Goal: Entertainment & Leisure: Browse casually

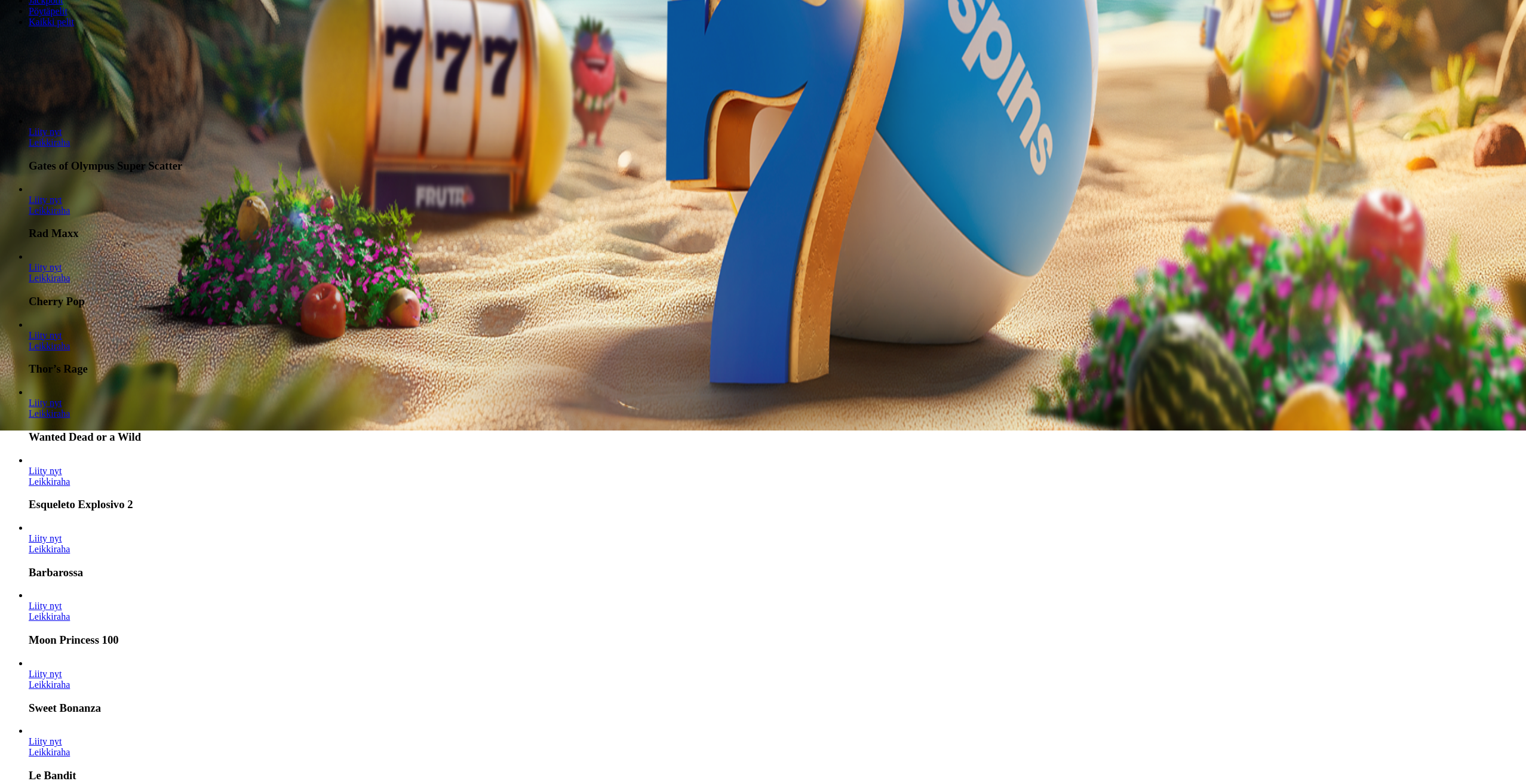
scroll to position [359, 0]
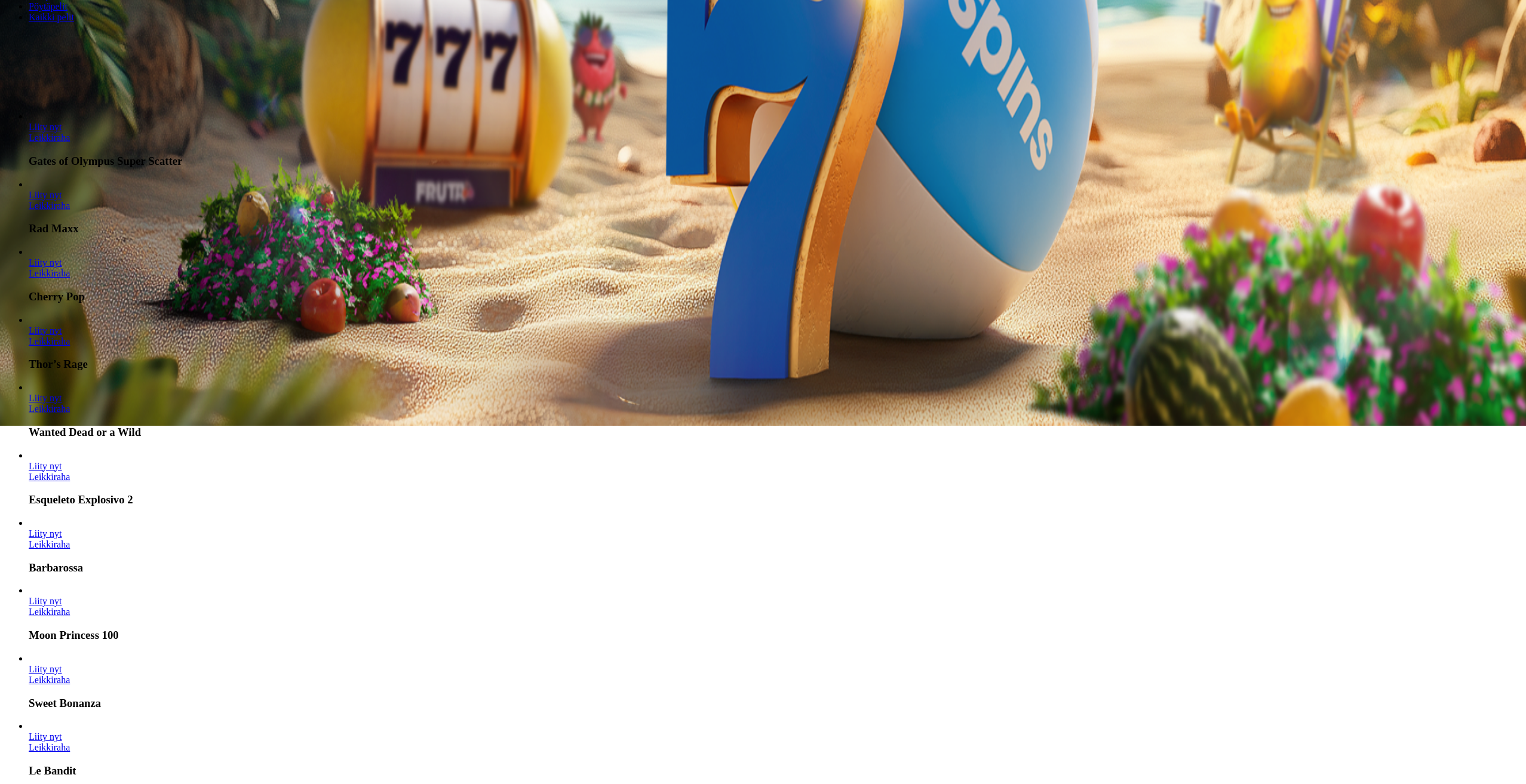
click at [90, 45] on input "Search" at bounding box center [47, 39] width 85 height 12
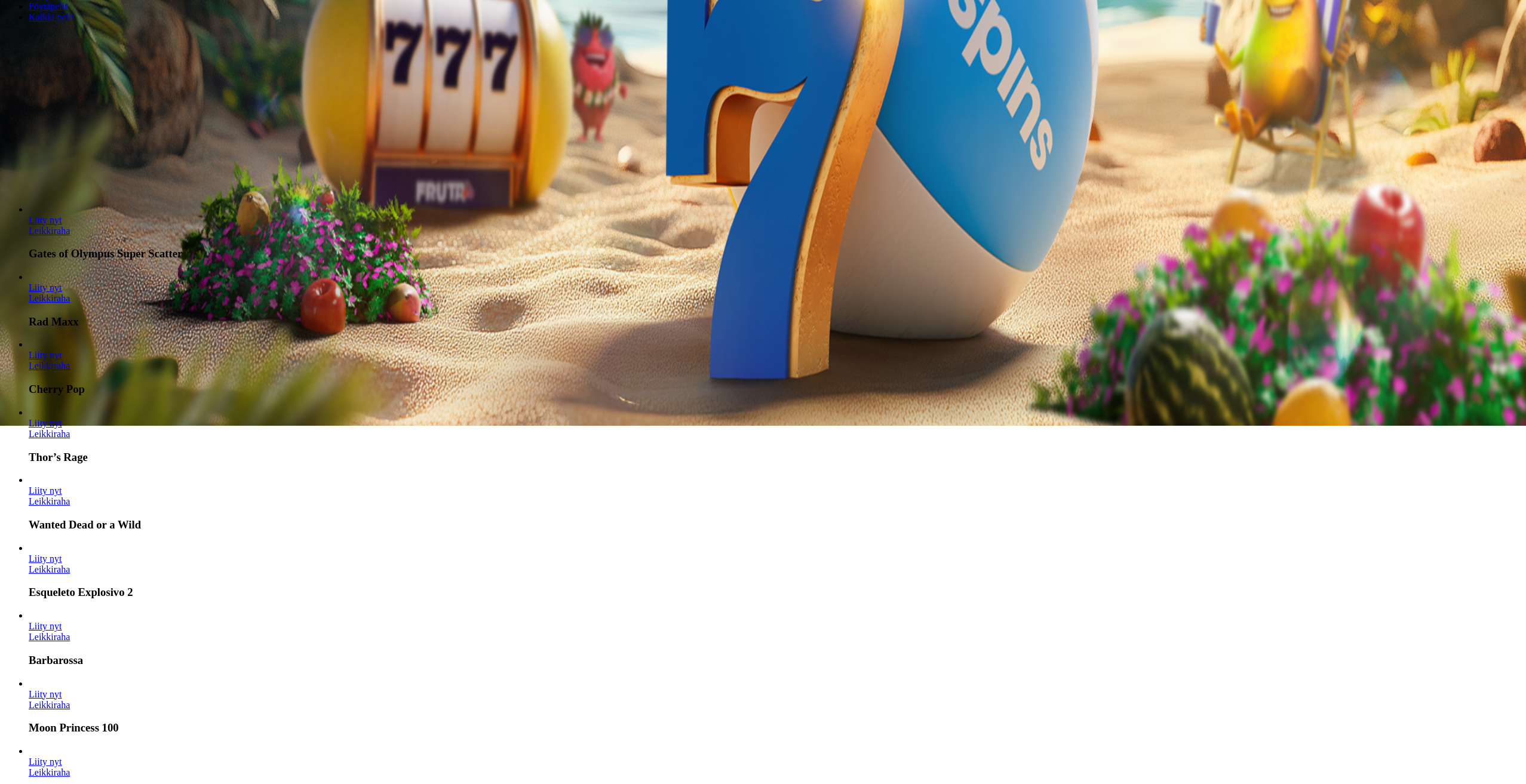
type input "*******"
click at [70, 112] on link "Leikkiraha" at bounding box center [50, 107] width 41 height 10
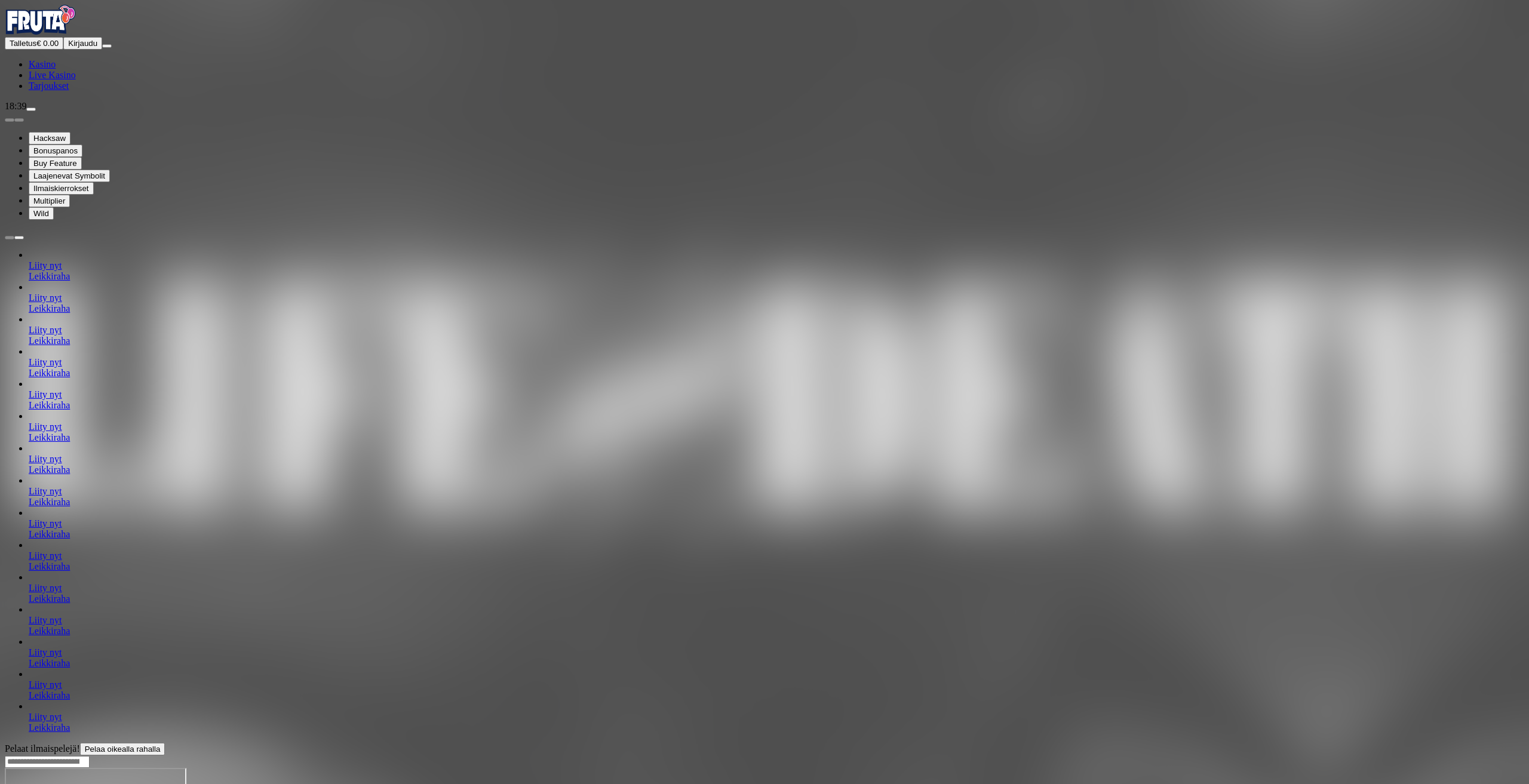
click at [93, 92] on div "Talletus € 0.00 Kirjaudu Kasino Live Kasino Tarjoukset" at bounding box center [764, 64] width 1519 height 54
click at [1079, 756] on div at bounding box center [764, 762] width 1519 height 12
click at [1086, 756] on div at bounding box center [764, 762] width 1519 height 12
click at [65, 23] on div "Primary" at bounding box center [764, 21] width 1519 height 32
click at [67, 30] on img "Primary" at bounding box center [41, 19] width 72 height 30
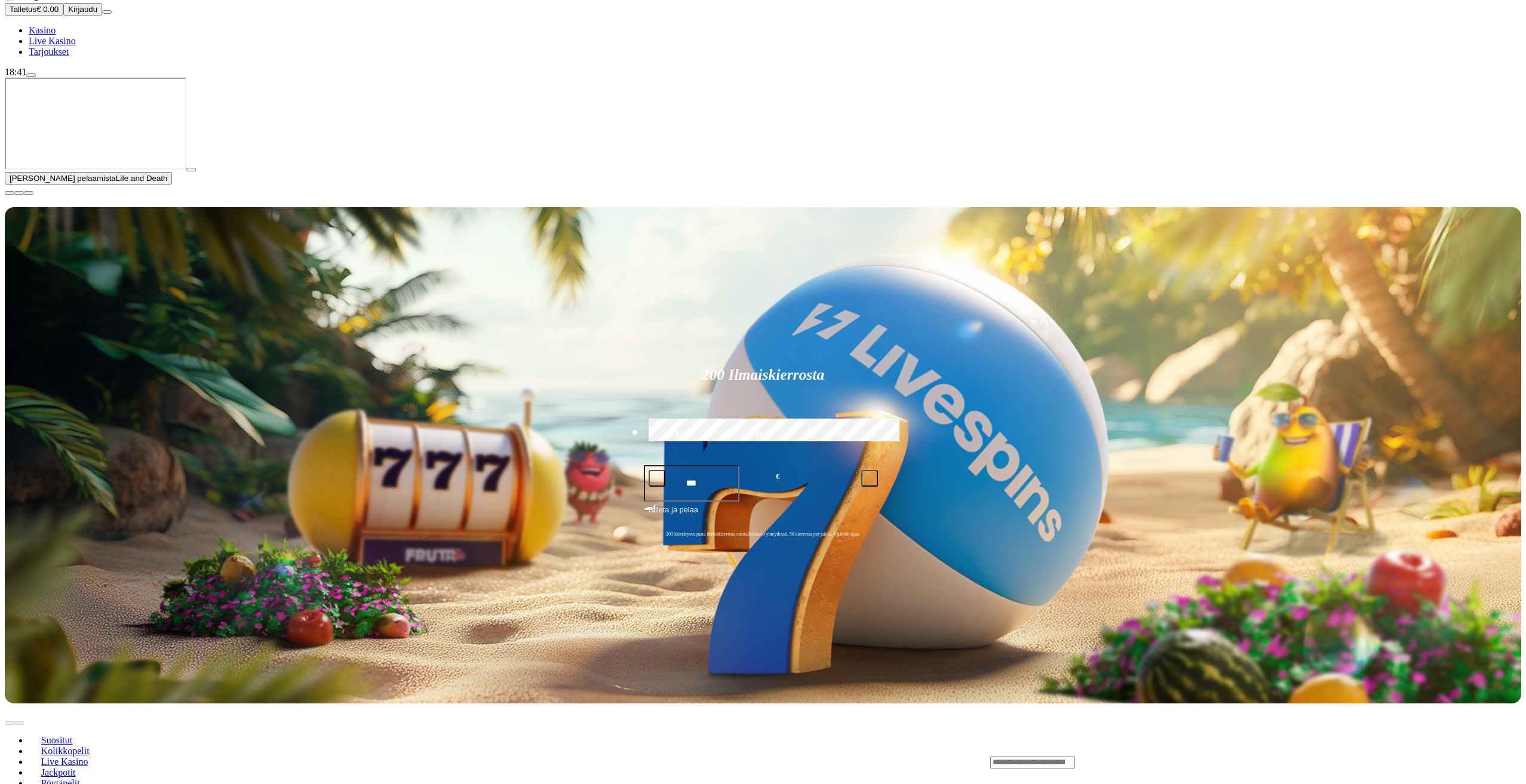
scroll to position [179, 0]
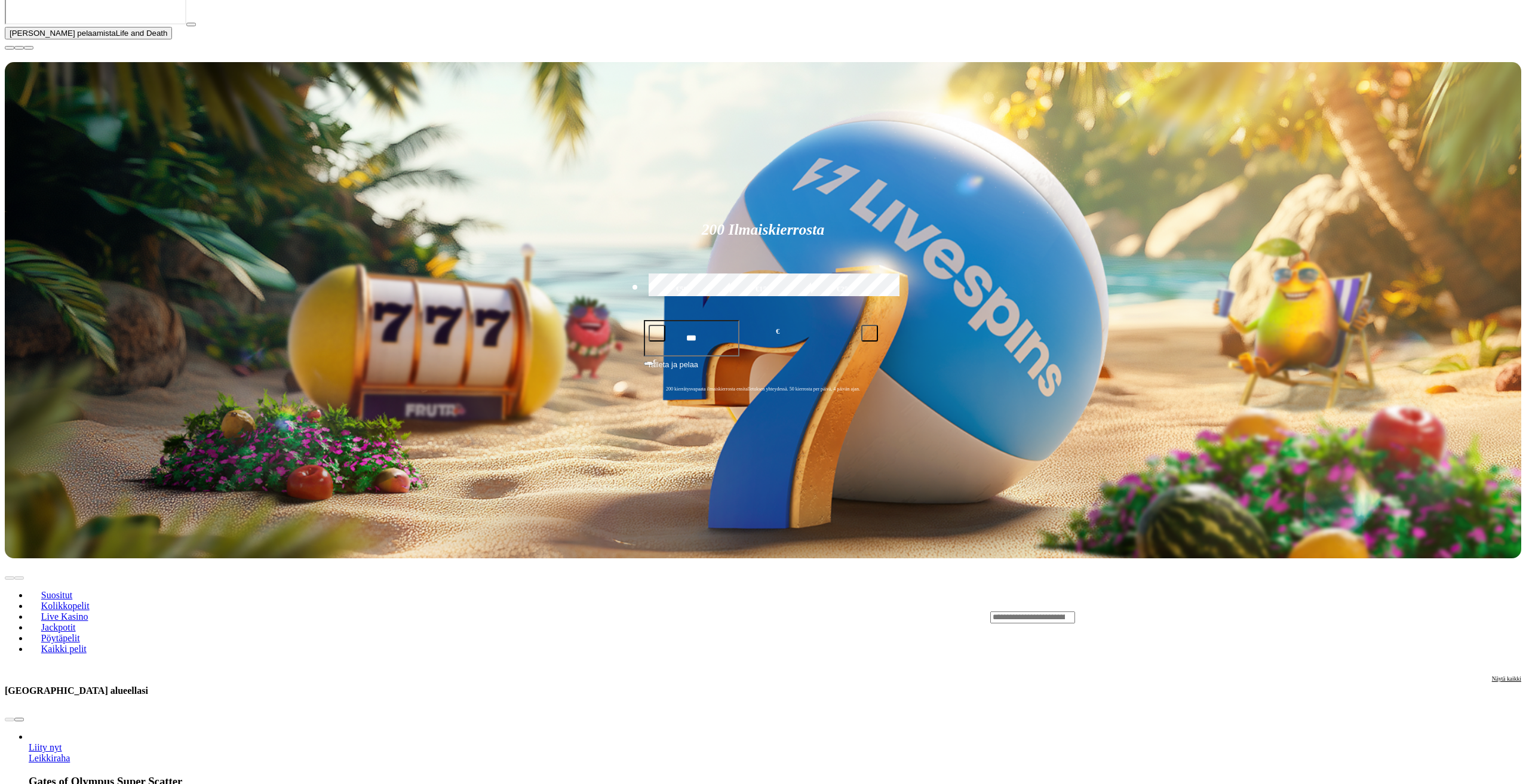
click at [1269, 611] on div "Lobby" at bounding box center [1256, 617] width 531 height 12
click at [1075, 612] on input "Search" at bounding box center [1032, 617] width 85 height 12
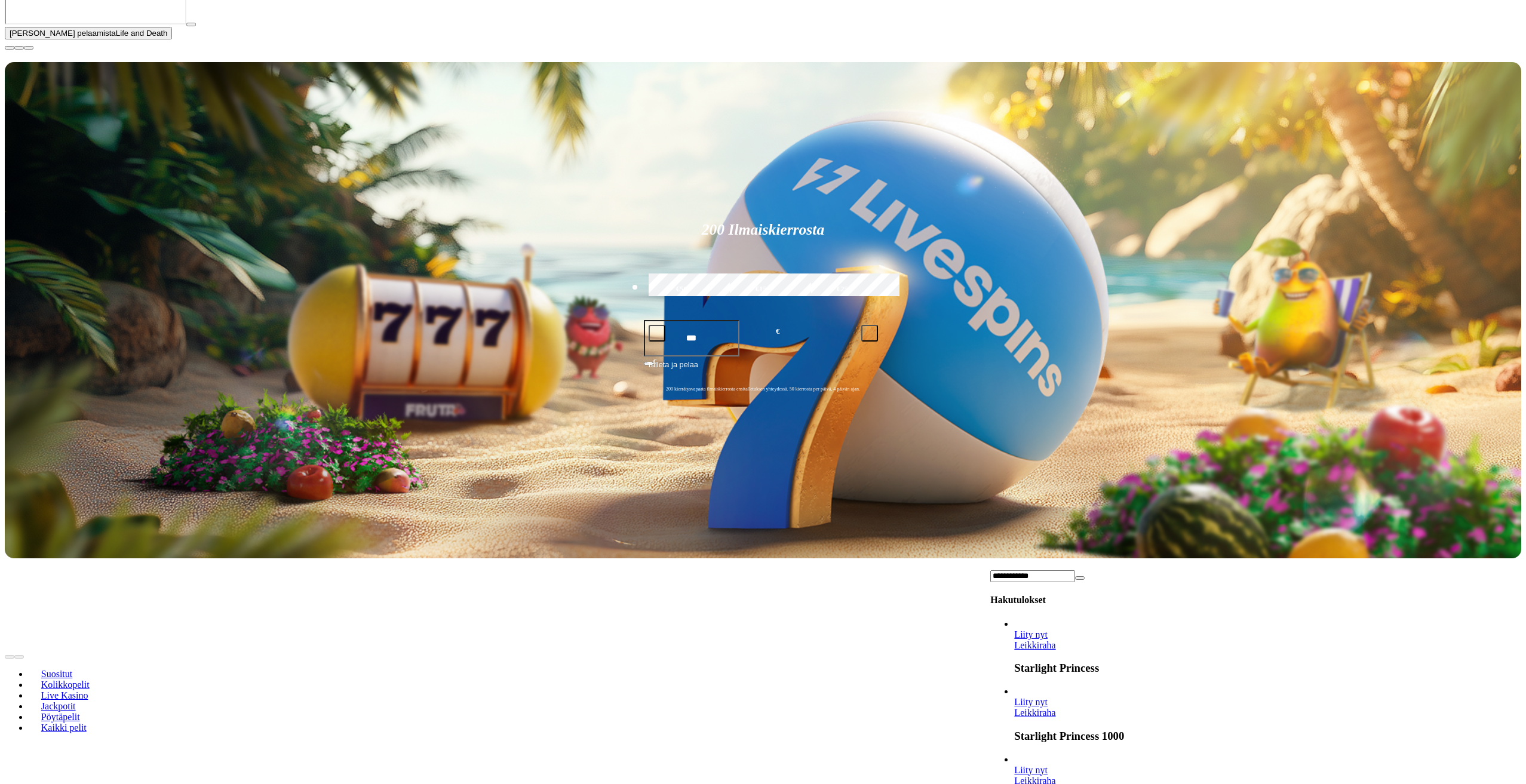
type input "**********"
click at [1055, 776] on link "Leikkiraha" at bounding box center [1035, 781] width 41 height 10
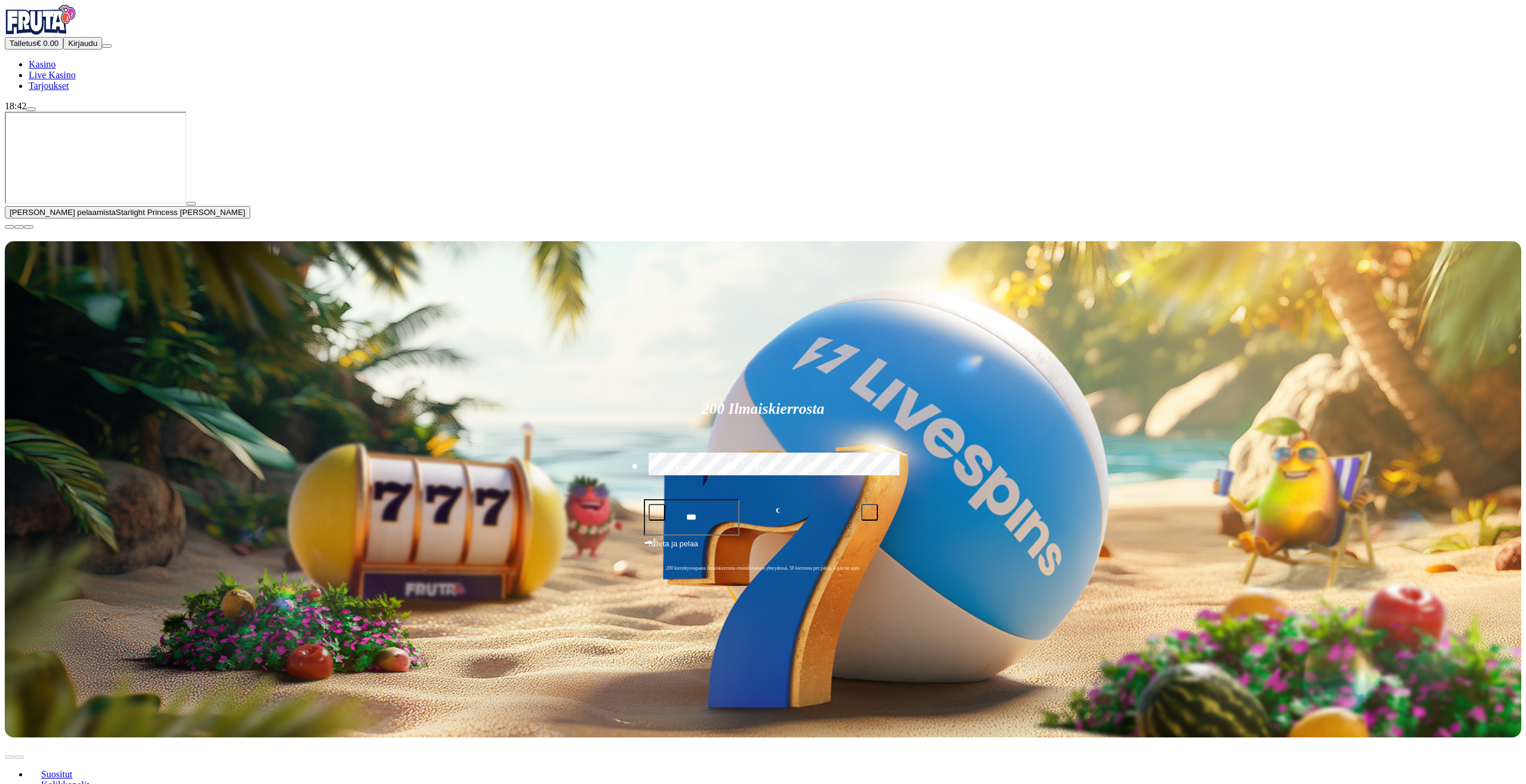
click at [10, 227] on span "close icon" at bounding box center [10, 227] width 0 height 0
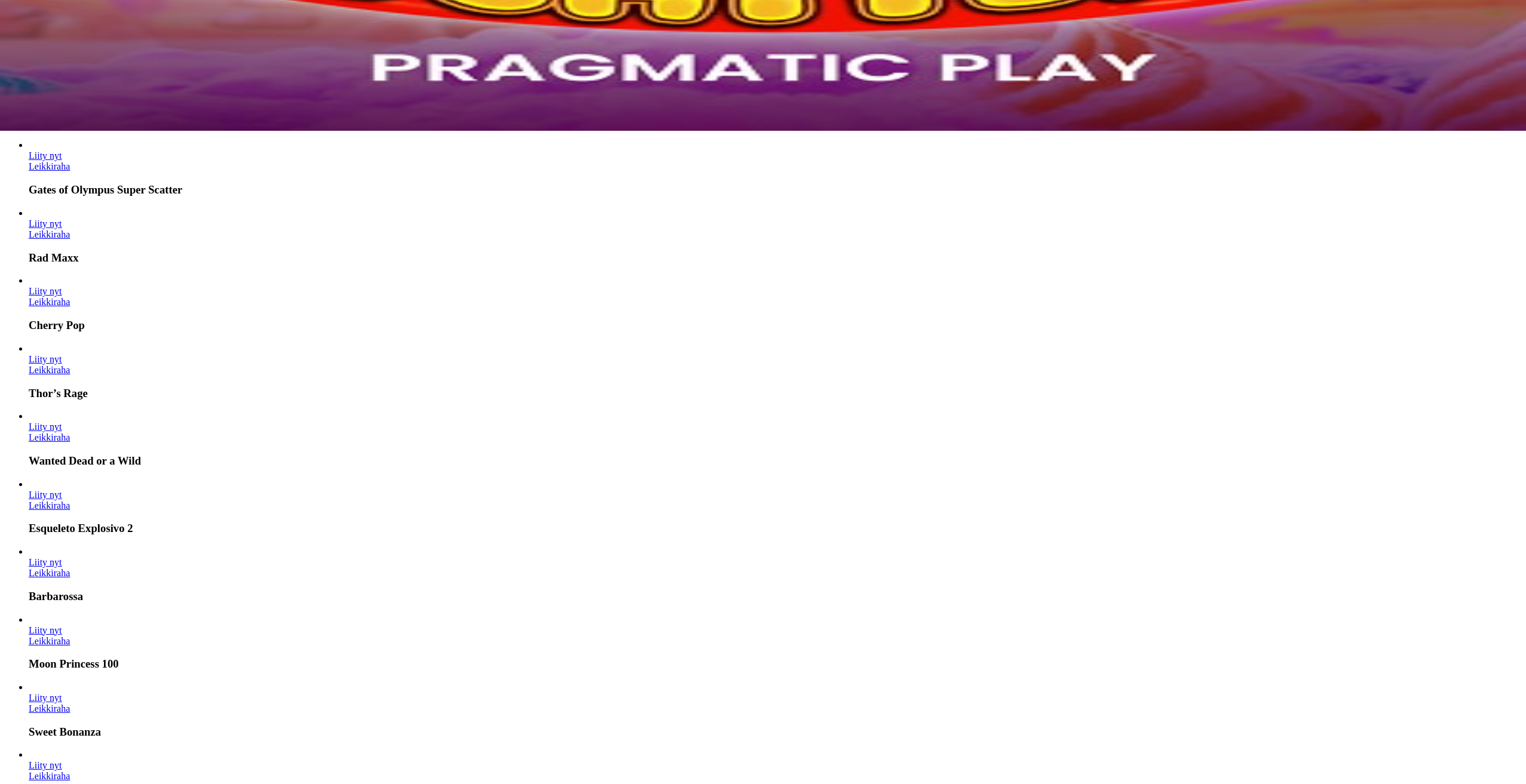
scroll to position [776, 0]
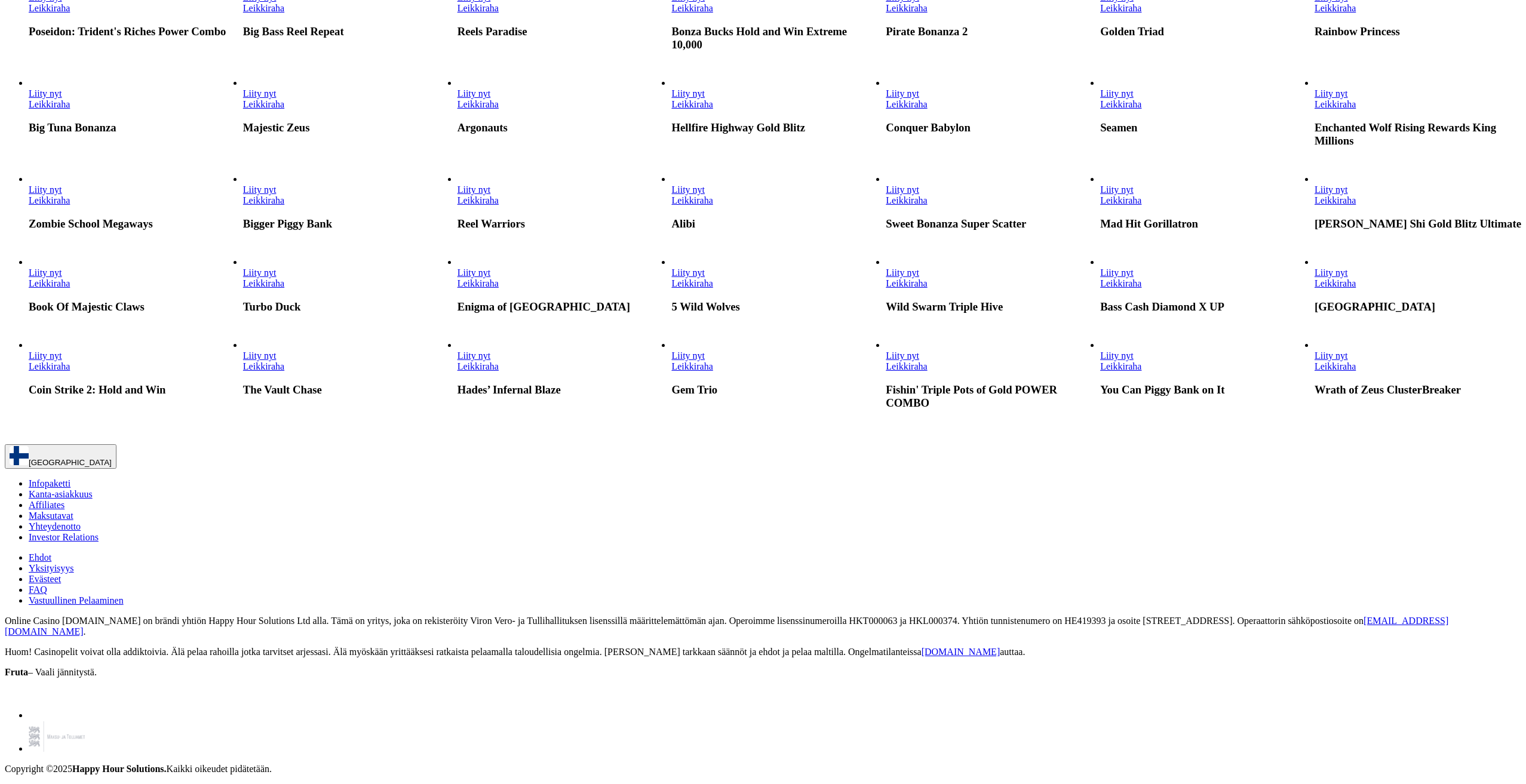
scroll to position [1194, 0]
click at [70, 205] on link "Leikkiraha" at bounding box center [50, 200] width 41 height 10
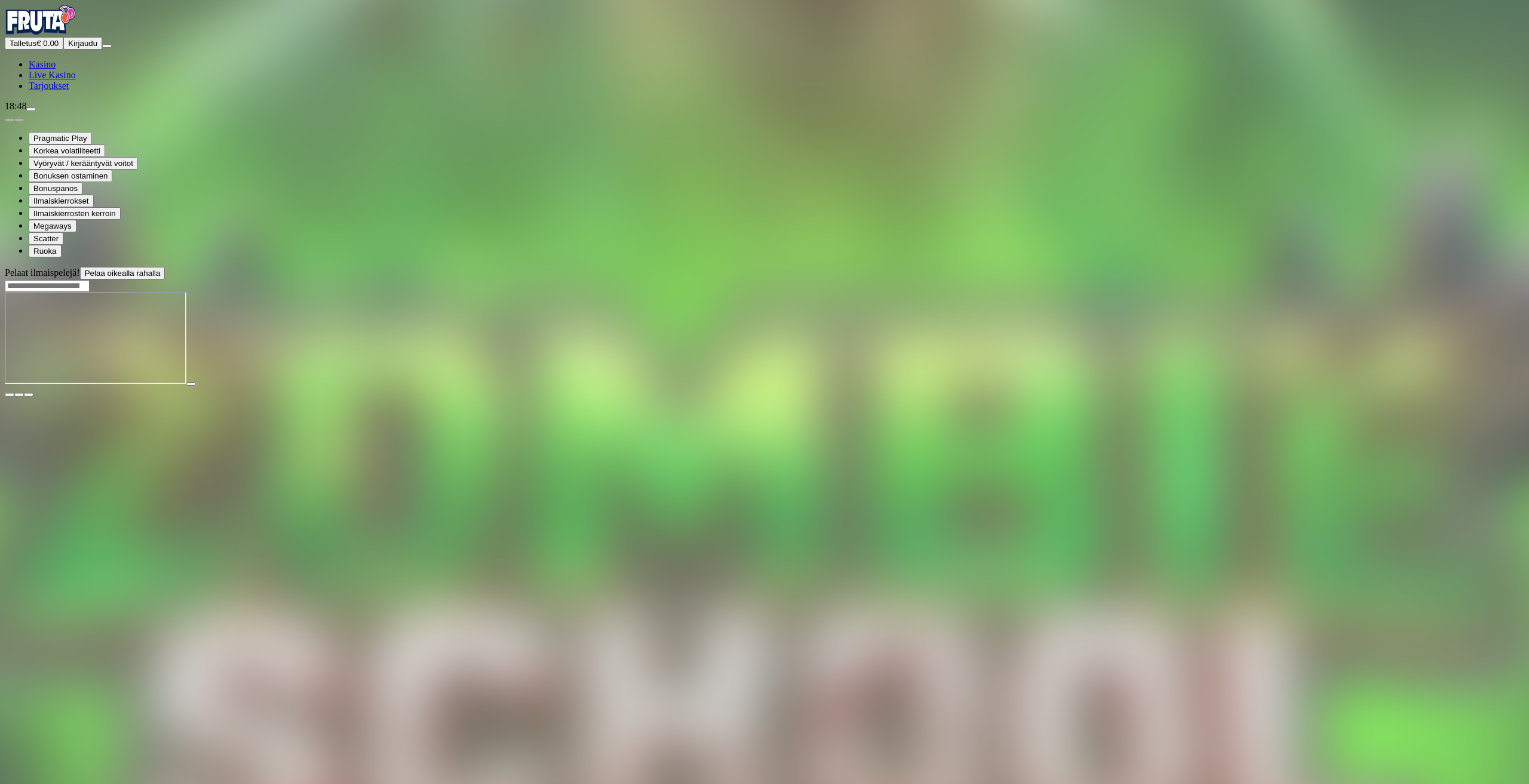
click at [59, 20] on div "Primary" at bounding box center [764, 21] width 1519 height 32
click at [59, 33] on img "Primary" at bounding box center [41, 19] width 72 height 30
